Goal: Information Seeking & Learning: Learn about a topic

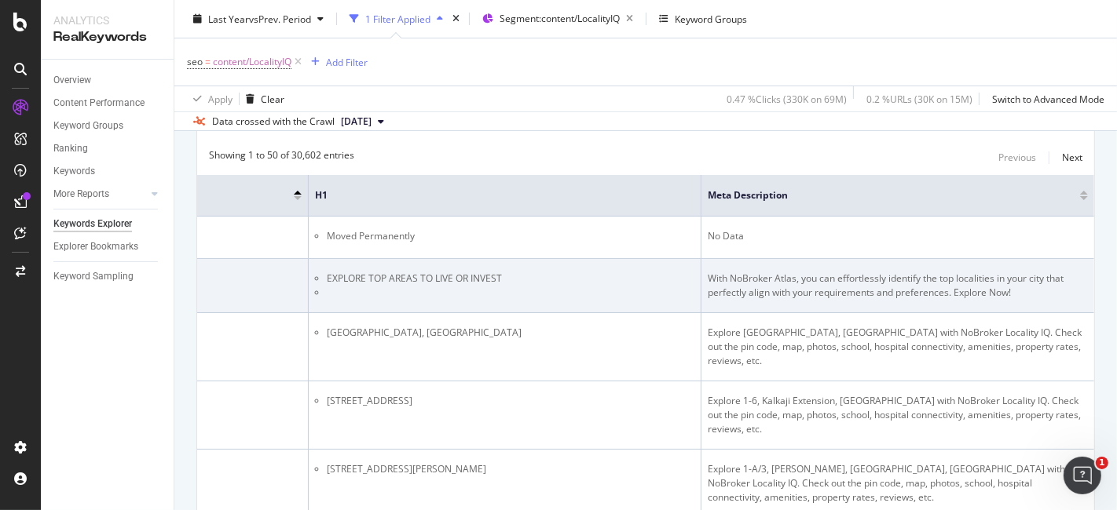
scroll to position [0, 294]
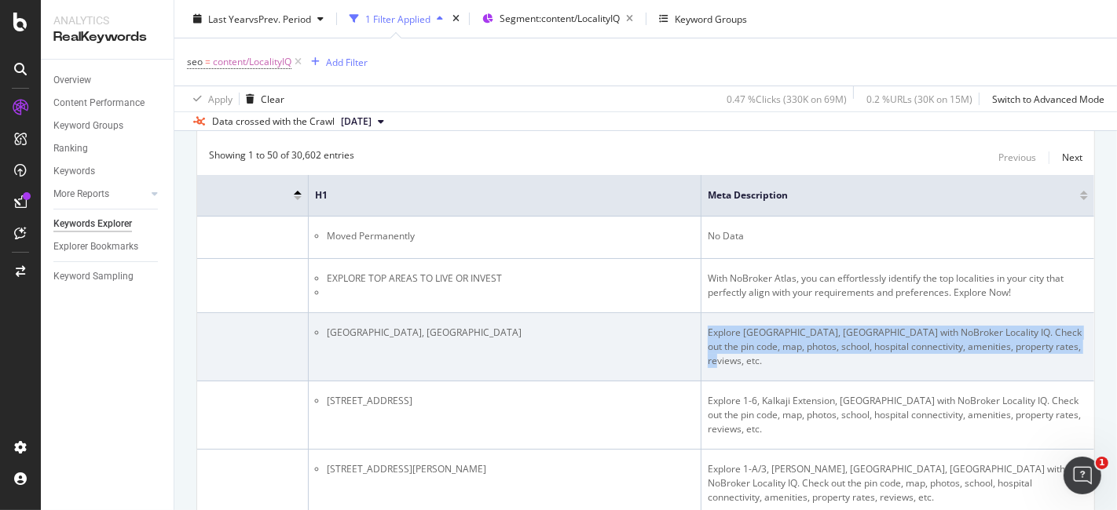
drag, startPoint x: 690, startPoint y: 331, endPoint x: 1057, endPoint y: 344, distance: 366.9
click at [1057, 344] on td "Explore Valencia Paradise, Mumbai with NoBroker Locality IQ. Check out the pin …" at bounding box center [897, 347] width 393 height 68
copy div "Explore Valencia Paradise, Mumbai with NoBroker Locality IQ. Check out the pin …"
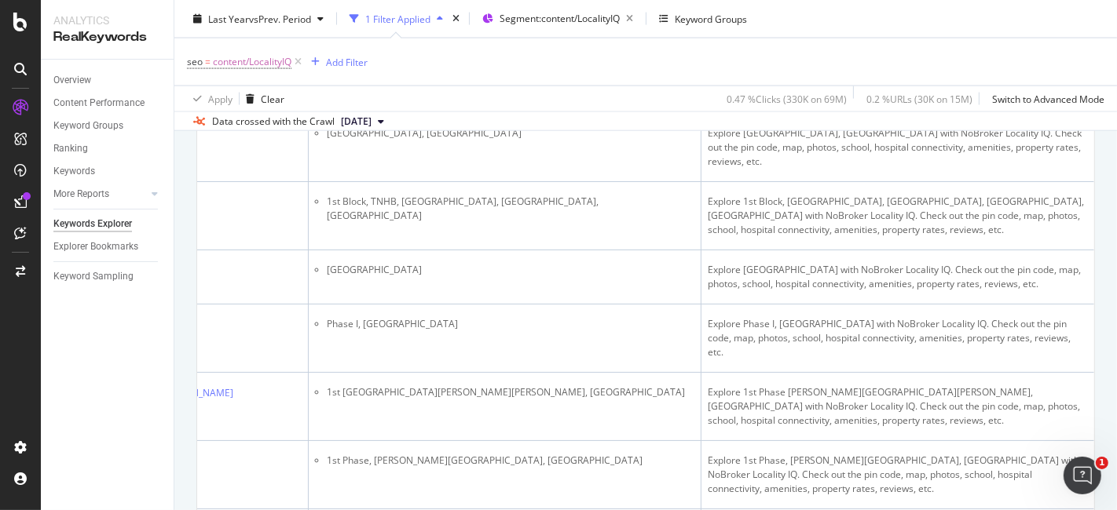
scroll to position [2177, 0]
